Goal: Task Accomplishment & Management: Manage account settings

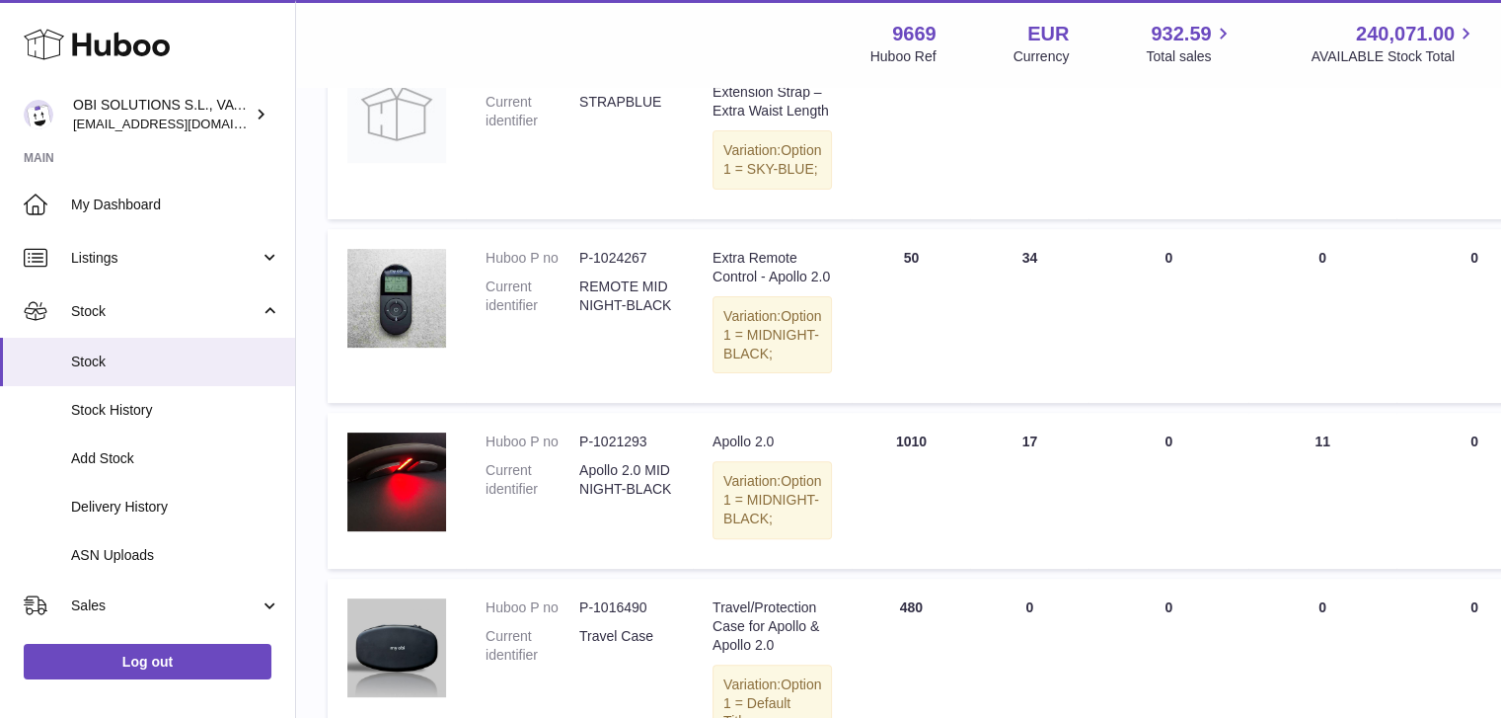
scroll to position [790, 0]
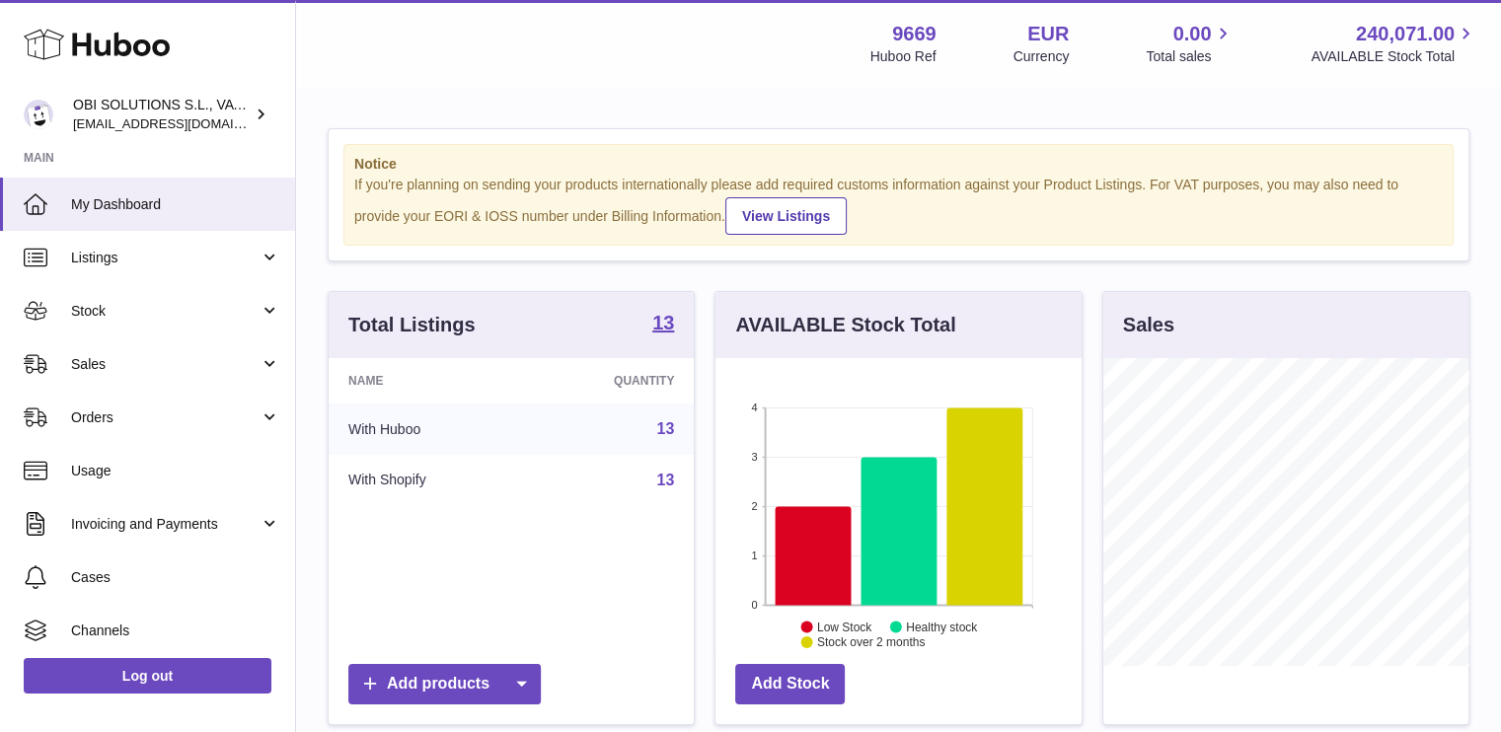
scroll to position [308, 366]
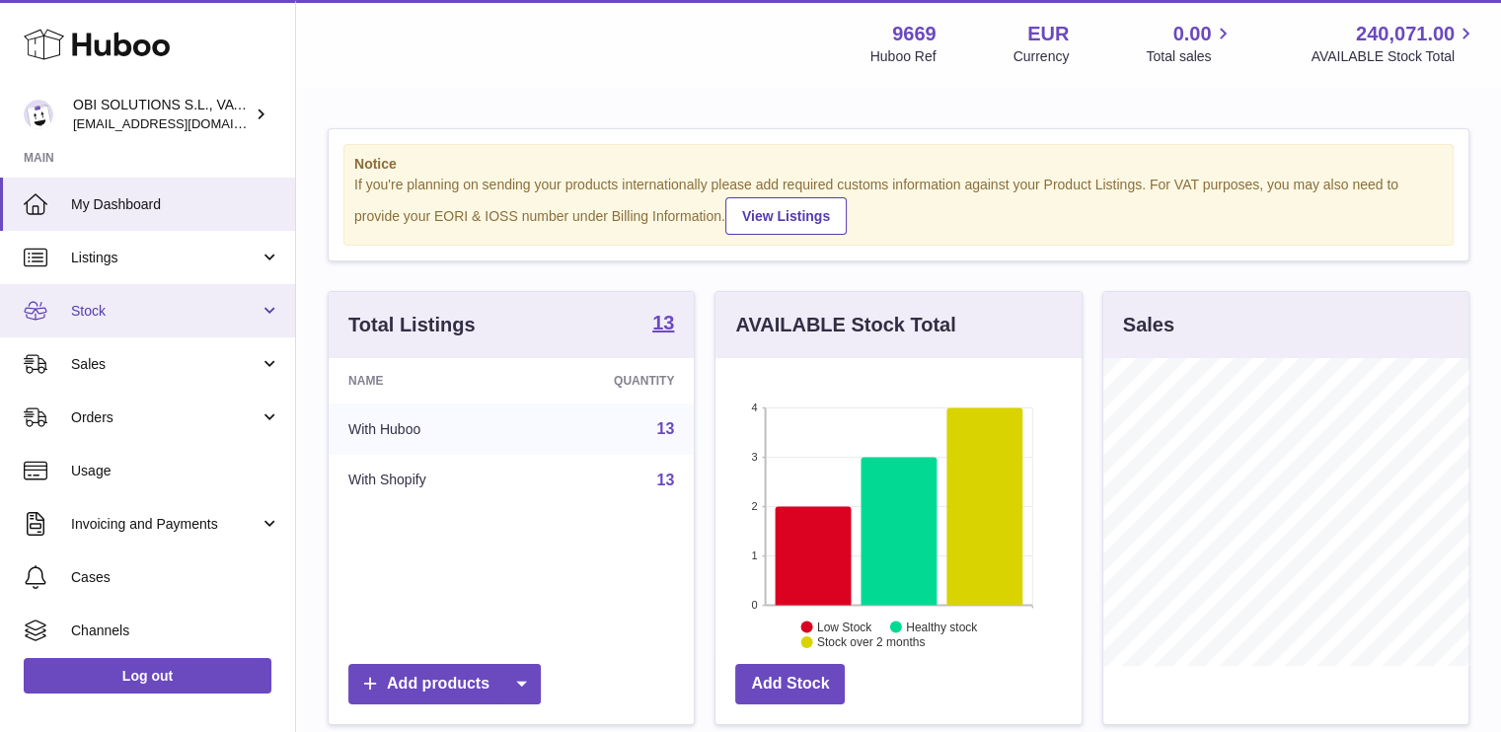
click at [174, 305] on span "Stock" at bounding box center [165, 311] width 189 height 19
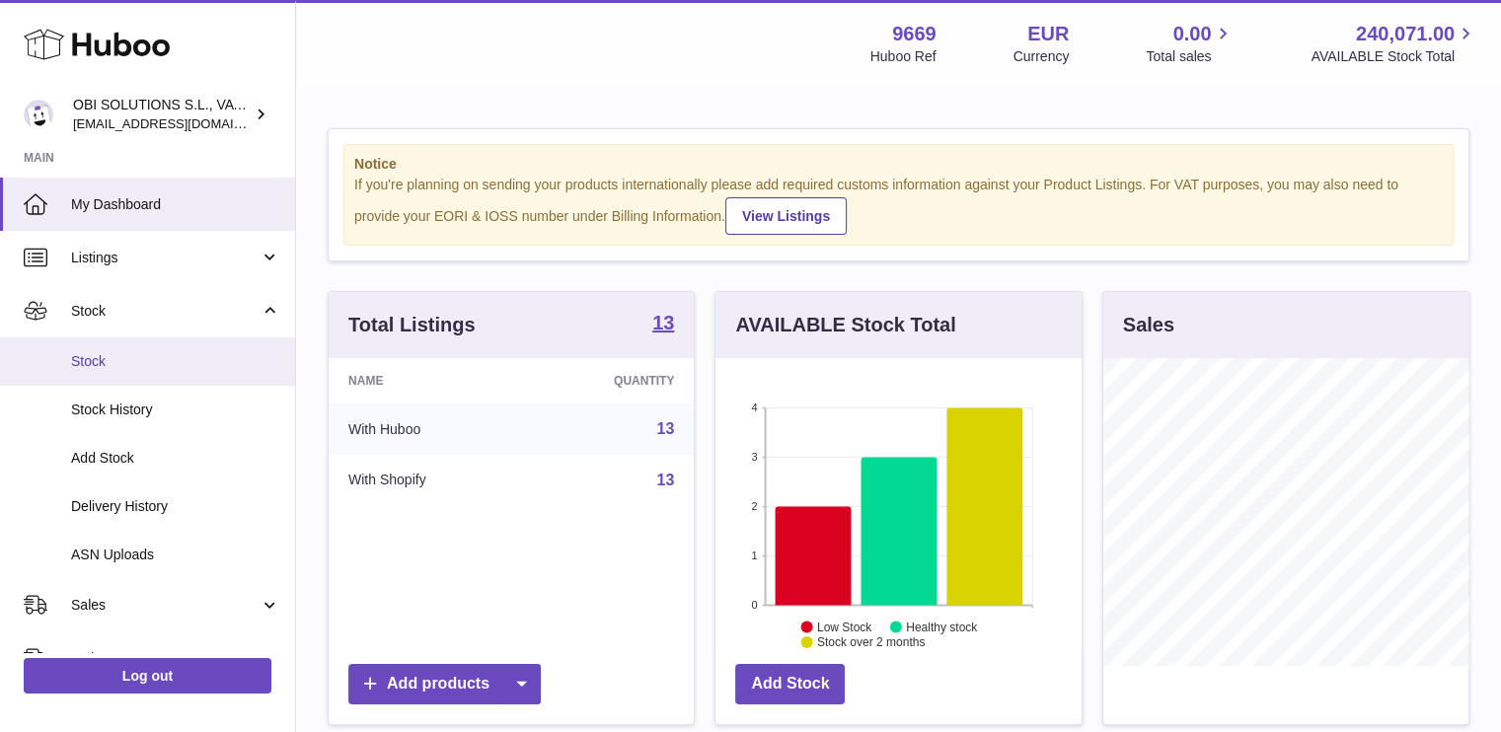
click at [162, 359] on span "Stock" at bounding box center [175, 361] width 209 height 19
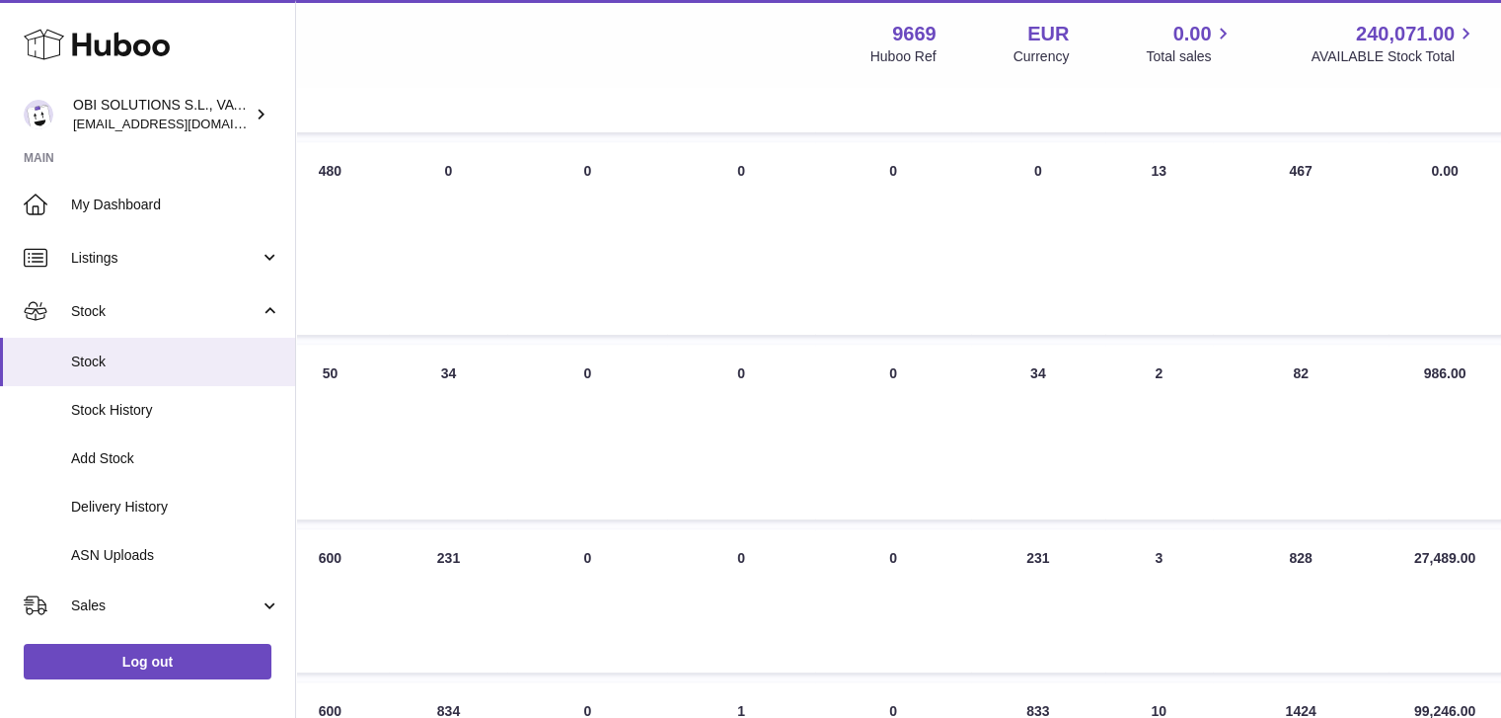
scroll to position [987, 584]
